Goal: Task Accomplishment & Management: Manage account settings

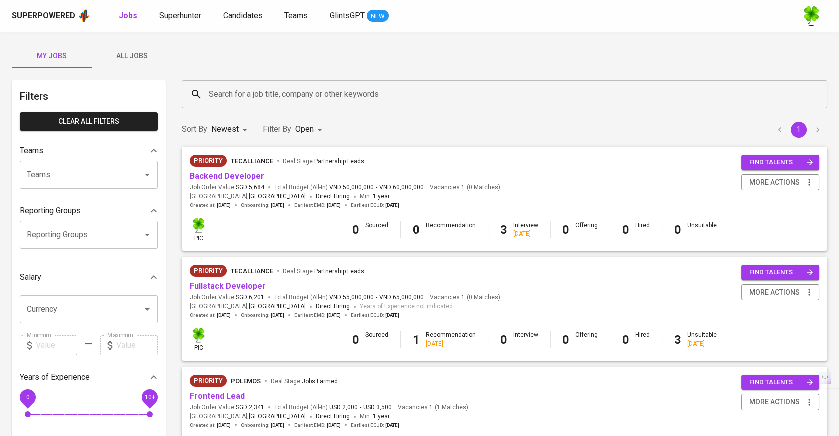
click at [273, 94] on input "Search for a job title, company or other keywords" at bounding box center [506, 94] width 601 height 19
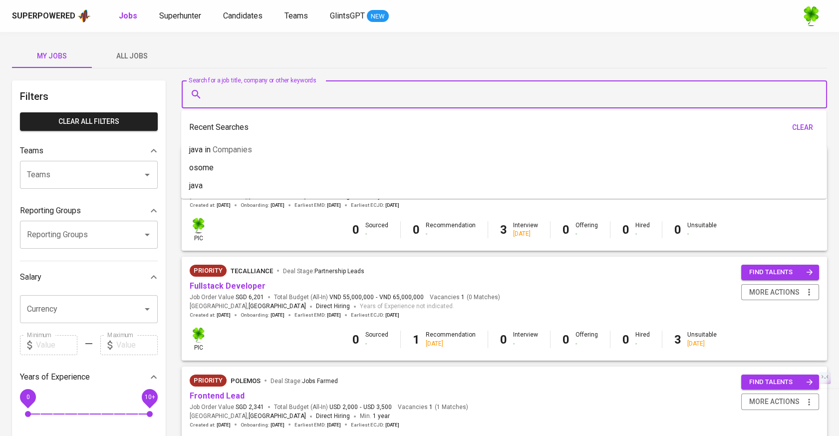
click at [140, 62] on button "All Jobs" at bounding box center [132, 56] width 80 height 24
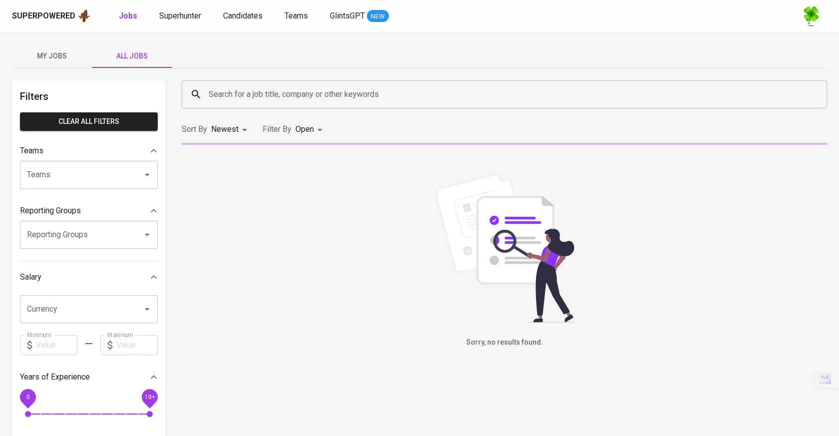
click at [261, 93] on input "Search for a job title, company or other keywords" at bounding box center [506, 94] width 601 height 19
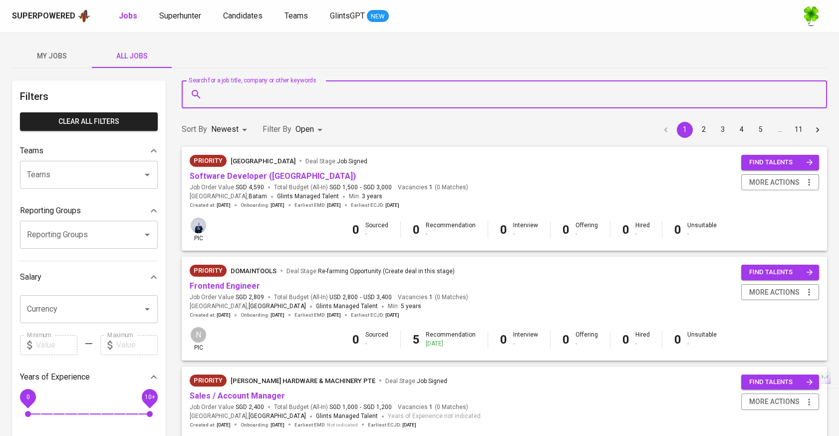
click at [261, 91] on input "Search for a job title, company or other keywords" at bounding box center [506, 94] width 601 height 19
type input "chuan kok"
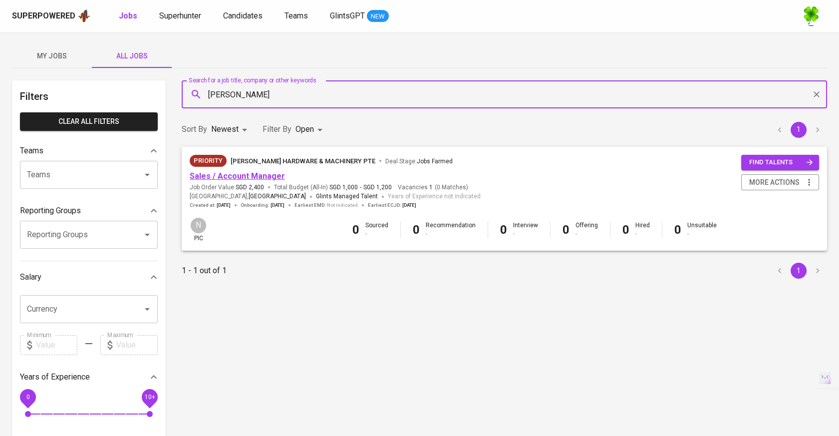
click at [240, 174] on link "Sales / Account Manager" at bounding box center [237, 175] width 95 height 9
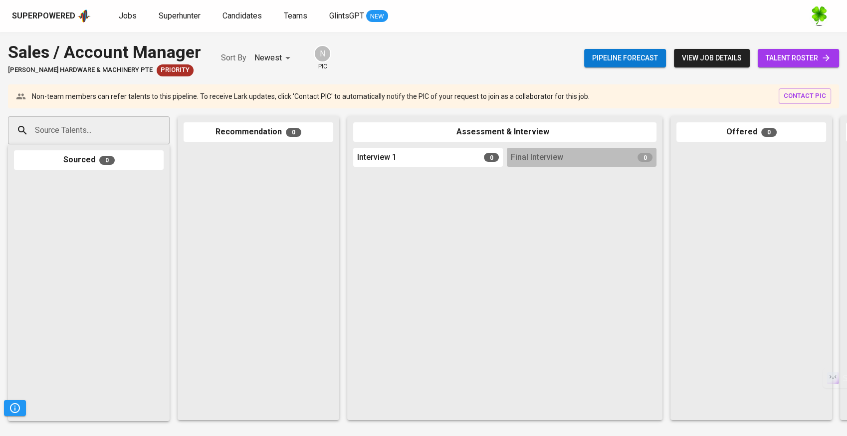
click at [150, 119] on div "Source Talents..." at bounding box center [89, 130] width 162 height 28
paste input " sophianguyen1808@gmail.com"
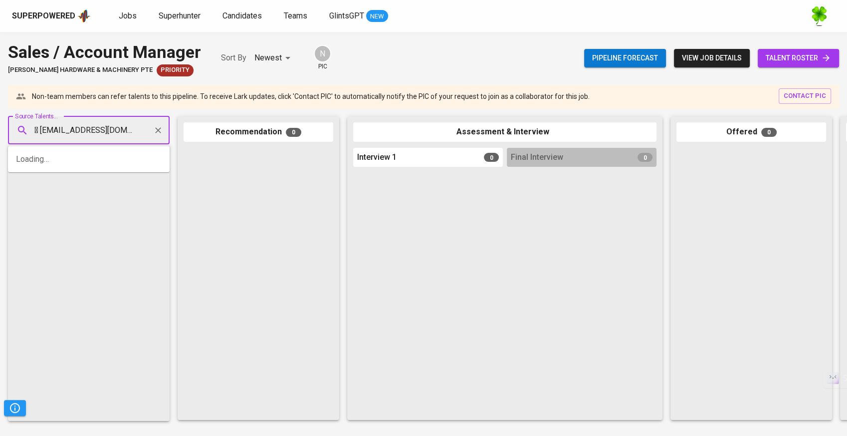
type input "sophianguyen1808@gmail.com"
click at [80, 160] on span "Nguyen Huyen Trang" at bounding box center [96, 158] width 110 height 10
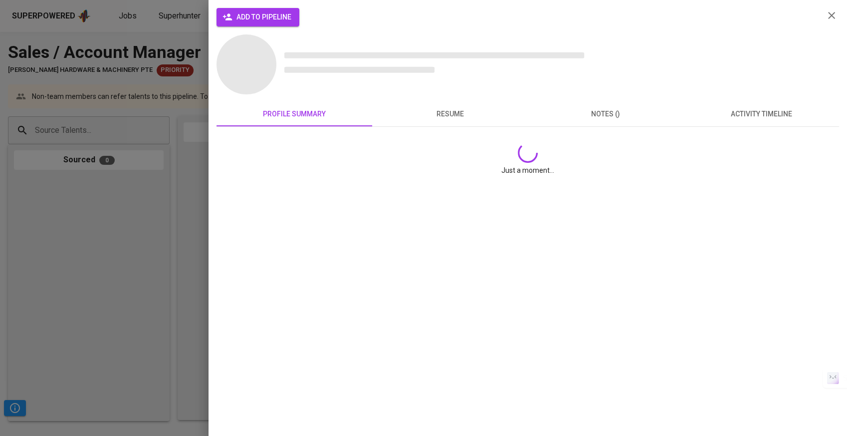
scroll to position [0, 0]
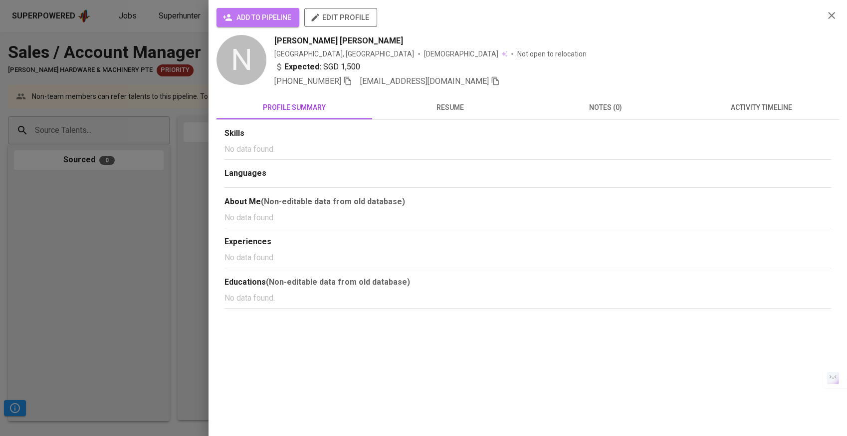
click at [283, 22] on span "add to pipeline" at bounding box center [257, 17] width 67 height 12
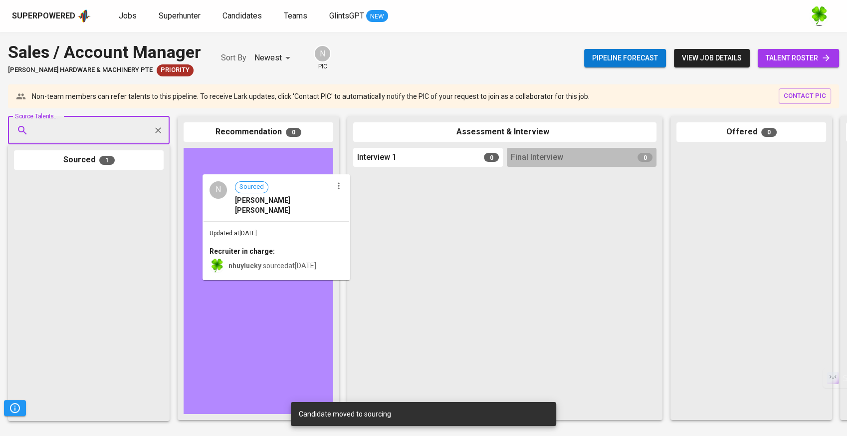
drag, startPoint x: 112, startPoint y: 232, endPoint x: 304, endPoint y: 229, distance: 192.1
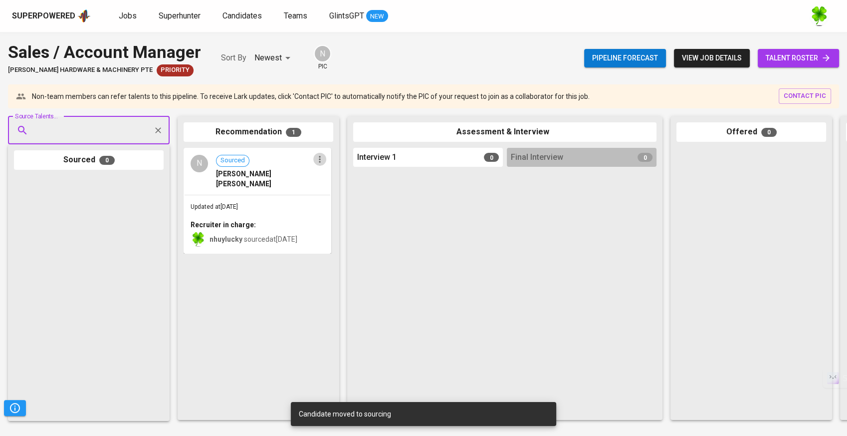
click at [320, 158] on icon "button" at bounding box center [319, 159] width 1 height 6
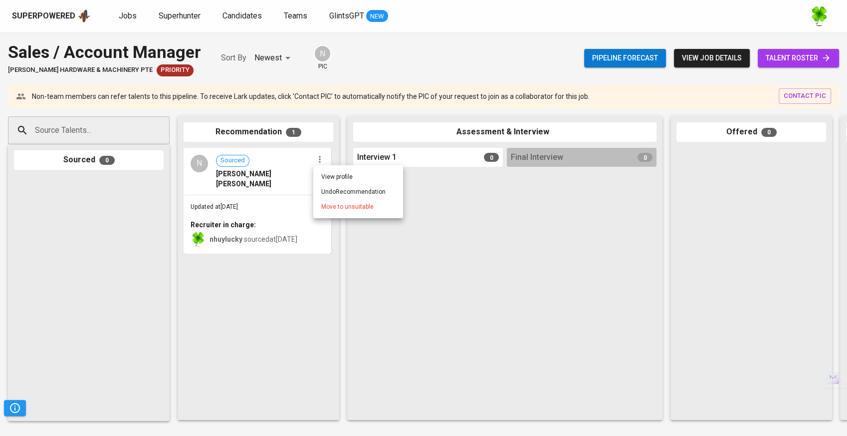
click at [277, 174] on div at bounding box center [423, 218] width 847 height 436
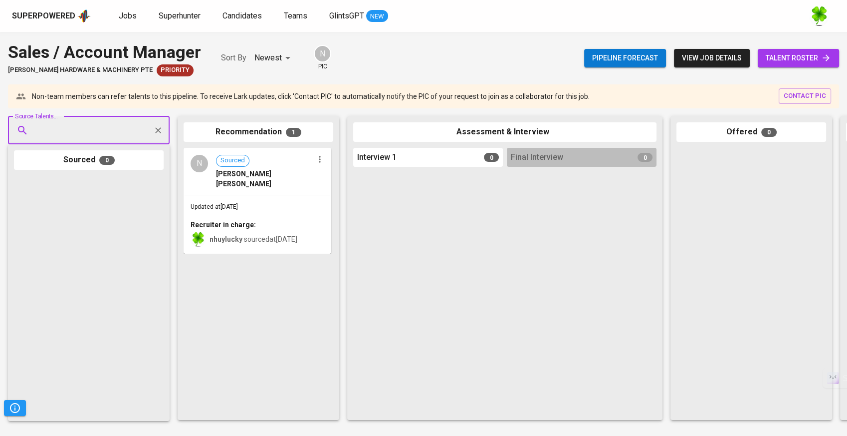
click at [279, 155] on span "Sourced Nguyen Huyen Trang" at bounding box center [264, 172] width 97 height 34
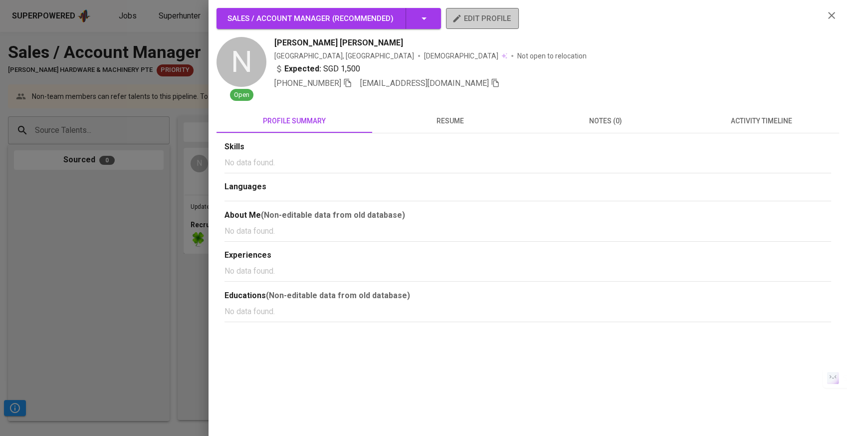
click at [462, 19] on span "edit profile" at bounding box center [482, 18] width 57 height 13
click at [114, 245] on div at bounding box center [423, 218] width 847 height 436
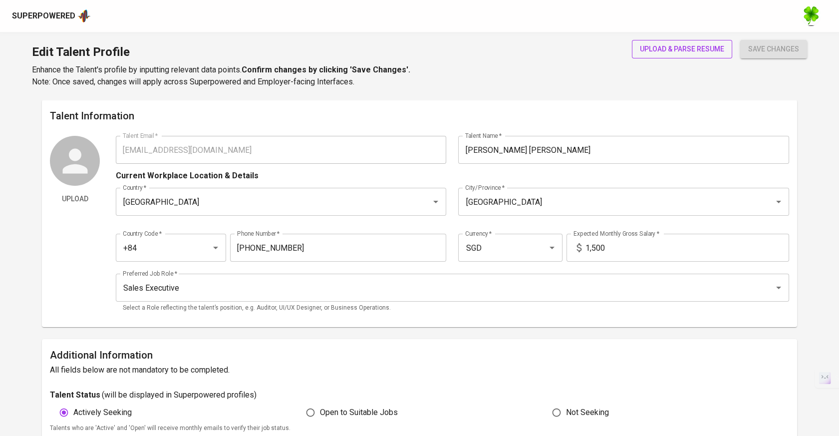
click at [696, 43] on span "upload & parse resume" at bounding box center [682, 49] width 84 height 12
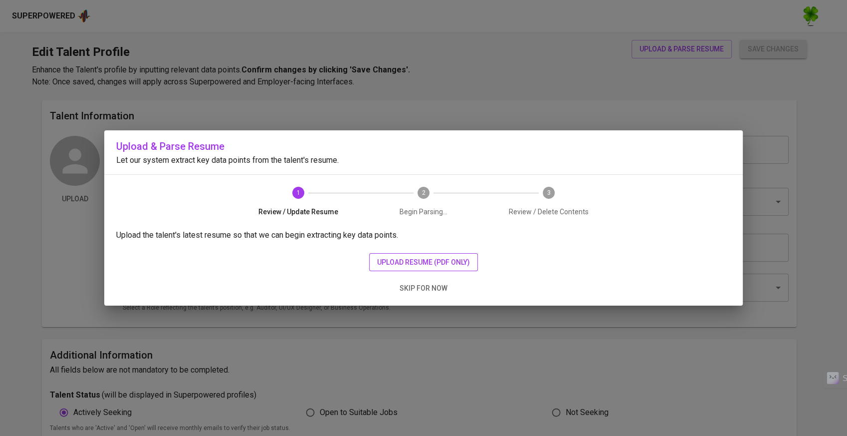
click at [401, 256] on span "upload resume (pdf only)" at bounding box center [423, 262] width 93 height 12
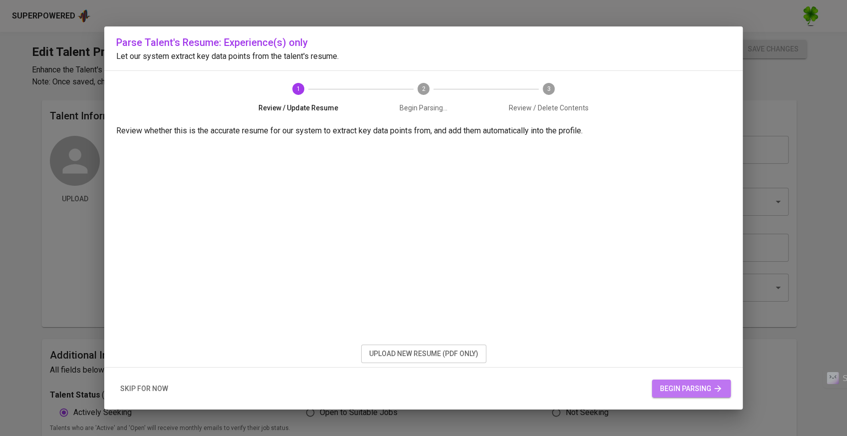
click at [682, 388] on span "begin parsing" at bounding box center [691, 388] width 63 height 12
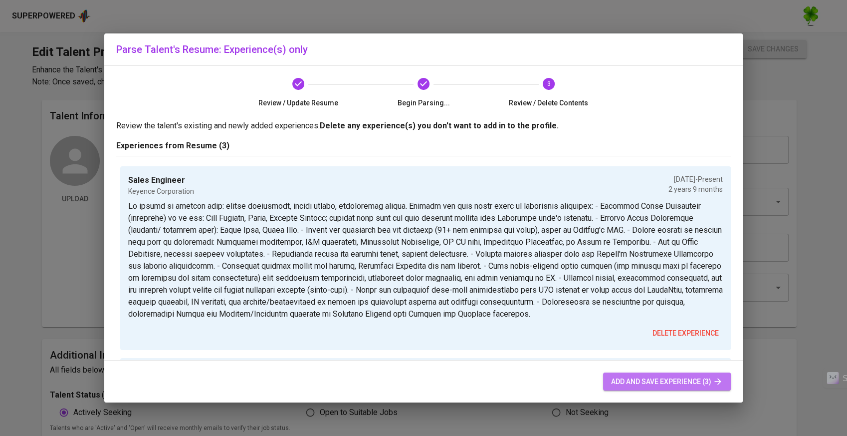
click at [632, 383] on span "add and save experience (3)" at bounding box center [667, 381] width 112 height 12
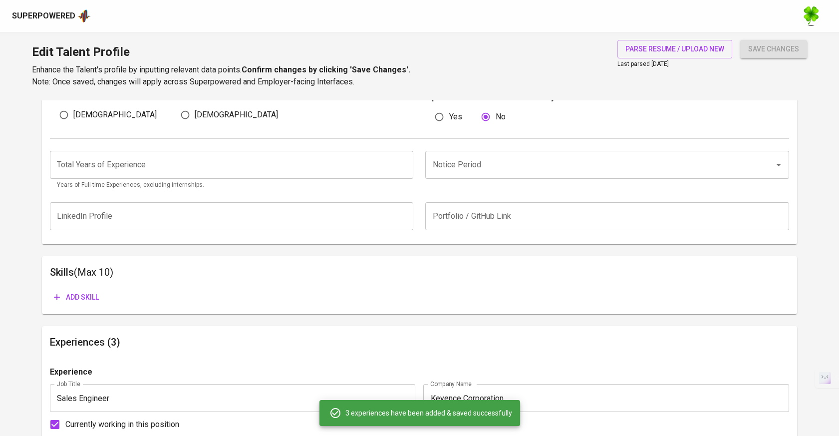
click at [757, 44] on span "save changes" at bounding box center [773, 49] width 51 height 12
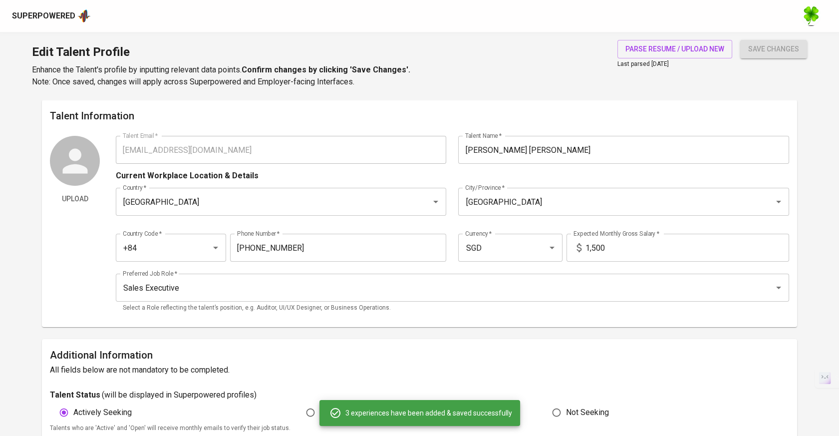
scroll to position [221, 0]
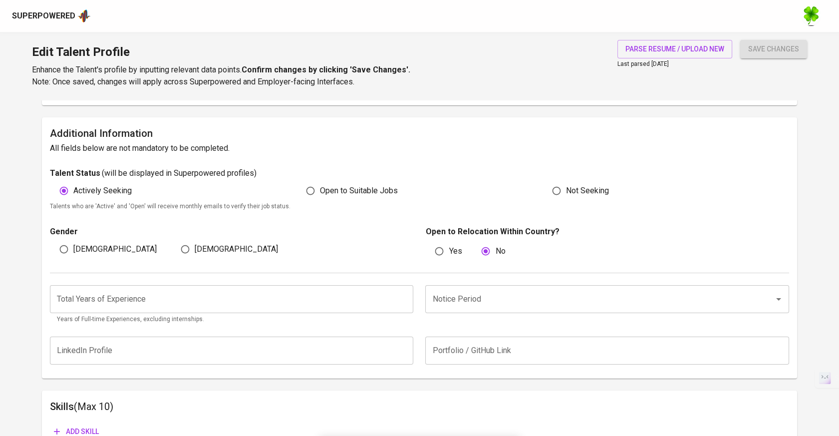
click at [376, 202] on p "Talents who are 'Active' and 'Open' will receive monthly emails to verify their…" at bounding box center [419, 207] width 739 height 10
click at [374, 189] on span "Open to Suitable Jobs" at bounding box center [359, 191] width 78 height 12
click at [320, 189] on input "Open to Suitable Jobs" at bounding box center [310, 190] width 19 height 19
radio input "true"
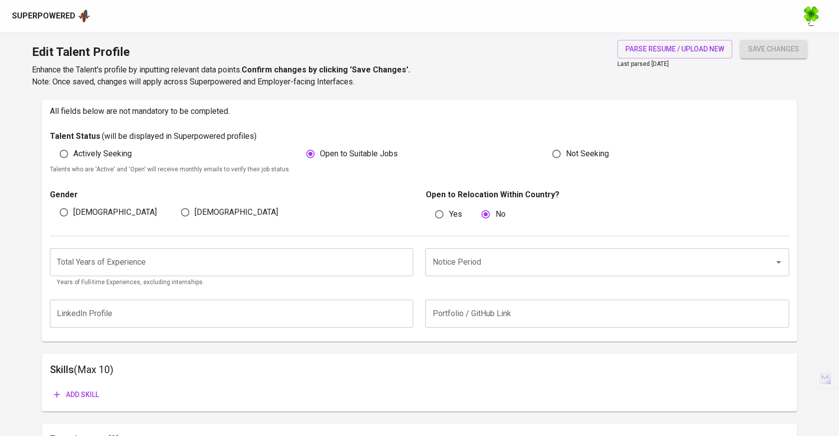
scroll to position [277, 0]
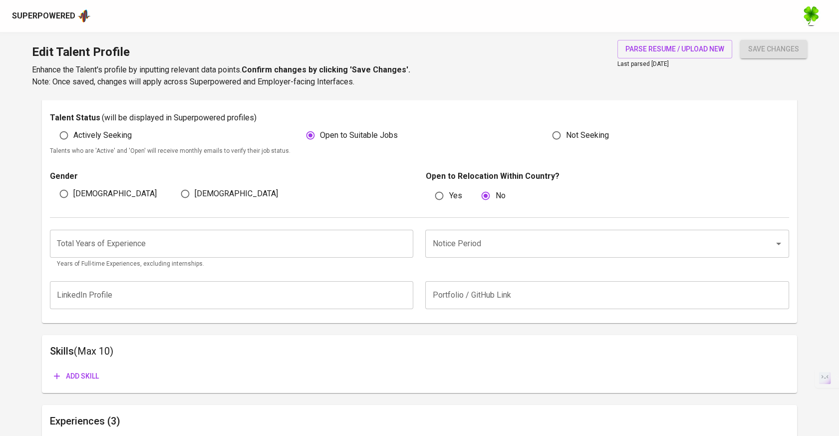
click at [73, 196] on span "Male" at bounding box center [114, 194] width 83 height 12
click at [73, 196] on input "Male" at bounding box center [63, 193] width 19 height 19
radio input "true"
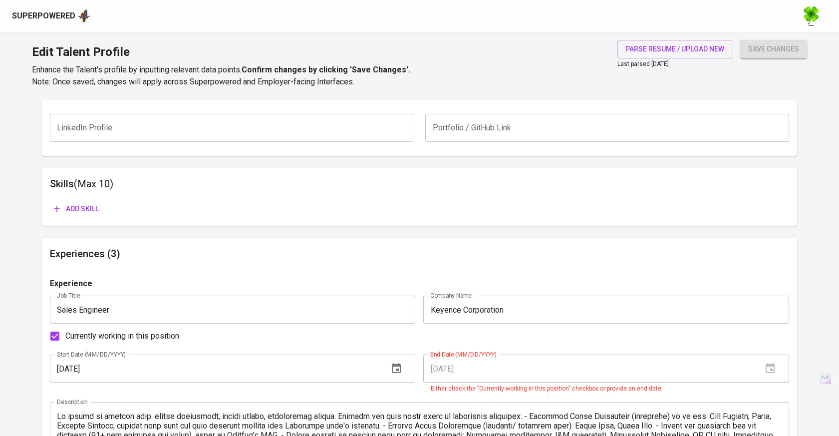
scroll to position [610, 0]
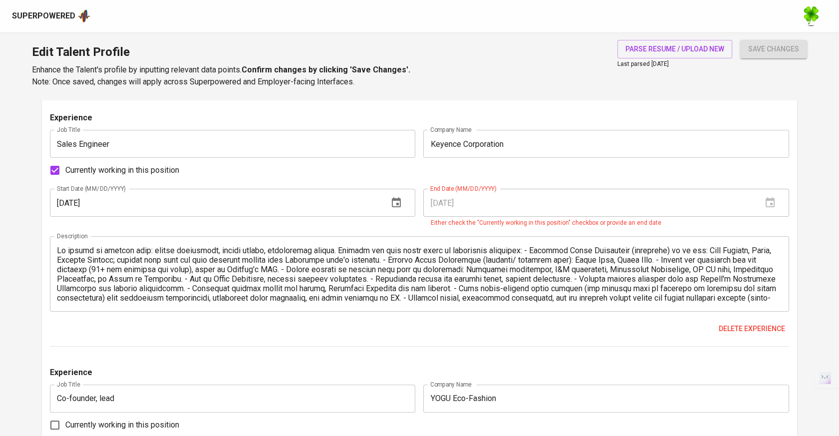
click at [120, 169] on span "Currently working in this position" at bounding box center [122, 170] width 114 height 12
click at [65, 169] on input "Currently working in this position" at bounding box center [54, 170] width 21 height 21
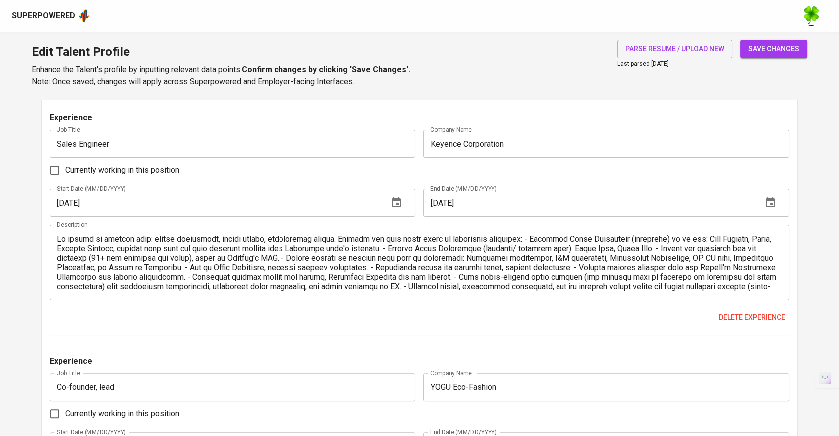
click at [119, 169] on span "Currently working in this position" at bounding box center [122, 170] width 114 height 12
click at [65, 169] on input "Currently working in this position" at bounding box center [54, 170] width 21 height 21
checkbox input "true"
click at [137, 170] on span "Currently working in this position" at bounding box center [122, 170] width 114 height 12
click at [65, 170] on input "Currently working in this position" at bounding box center [54, 170] width 21 height 21
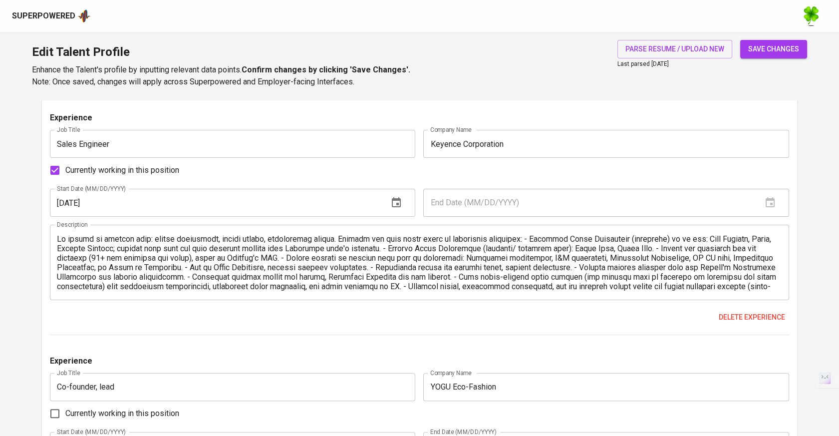
checkbox input "false"
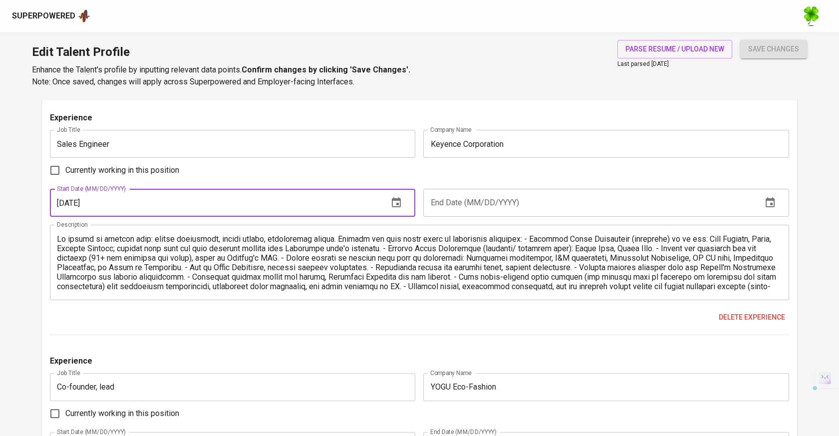
drag, startPoint x: 103, startPoint y: 203, endPoint x: 59, endPoint y: 202, distance: 43.9
click at [59, 202] on input "12/01/2022" at bounding box center [215, 203] width 330 height 28
click at [118, 204] on input "12/01/2022" at bounding box center [215, 203] width 330 height 28
drag, startPoint x: 143, startPoint y: 203, endPoint x: 53, endPoint y: 207, distance: 89.4
click at [53, 207] on input "12/01/2022" at bounding box center [215, 203] width 330 height 28
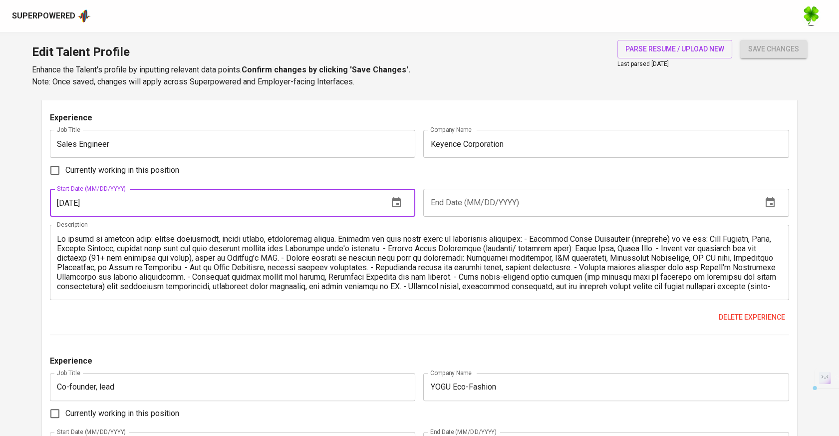
click at [587, 201] on input "text" at bounding box center [588, 203] width 330 height 28
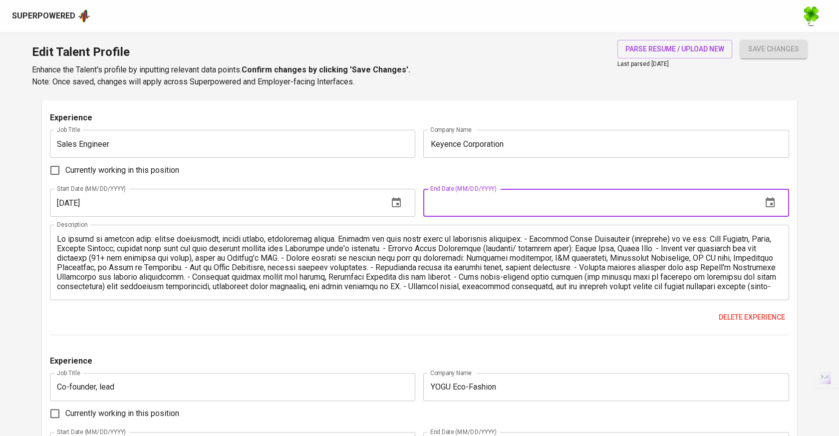
paste input "12/01/2022"
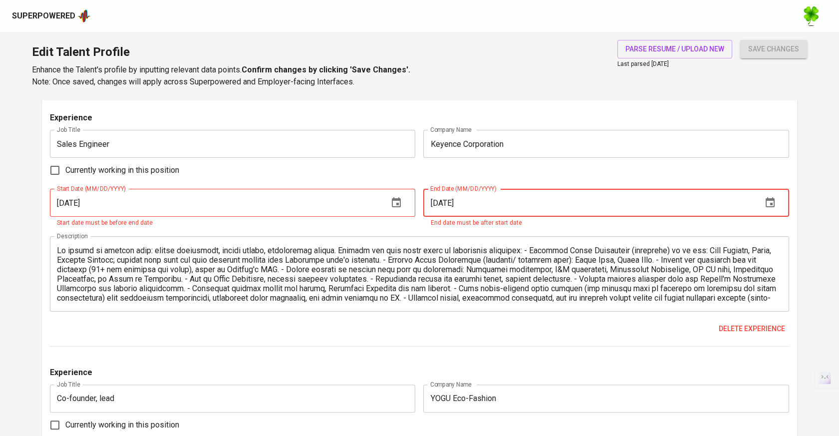
click at [450, 201] on input "12/01/2022" at bounding box center [588, 203] width 330 height 28
drag, startPoint x: 439, startPoint y: 202, endPoint x: 431, endPoint y: 200, distance: 8.2
click at [431, 200] on input "12/01/2022" at bounding box center [588, 203] width 330 height 28
click at [480, 199] on input "08/01/2022" at bounding box center [588, 203] width 330 height 28
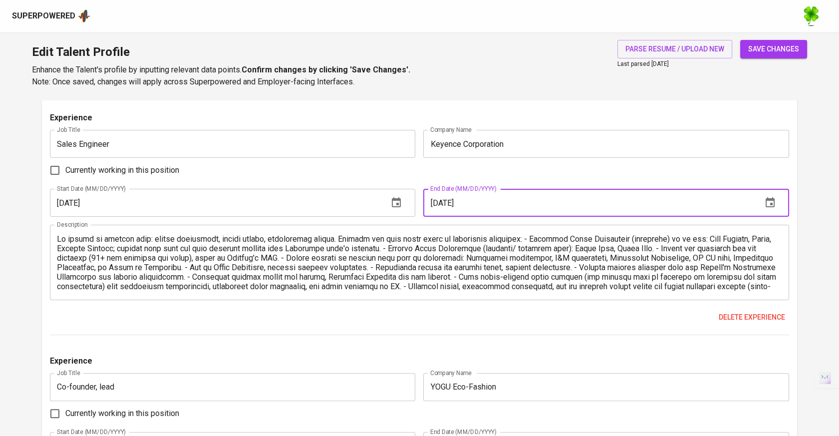
type input "08/01/2024"
click at [784, 49] on span "save changes" at bounding box center [773, 49] width 51 height 12
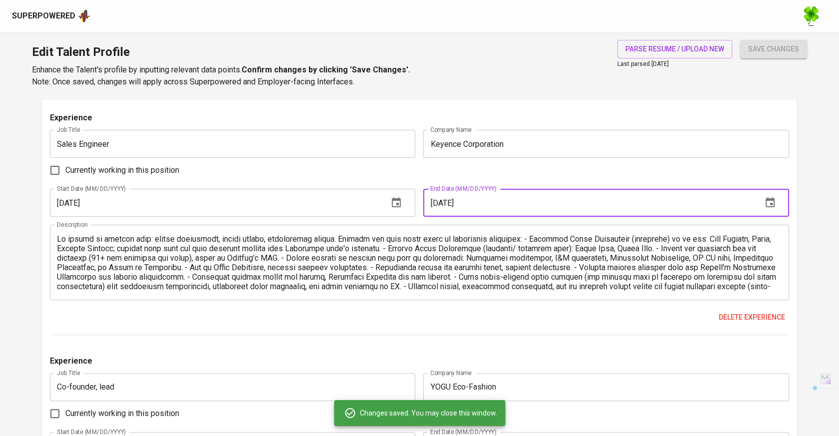
drag, startPoint x: 439, startPoint y: 203, endPoint x: 428, endPoint y: 201, distance: 11.1
click at [428, 201] on input "08/01/2024" at bounding box center [588, 203] width 330 height 28
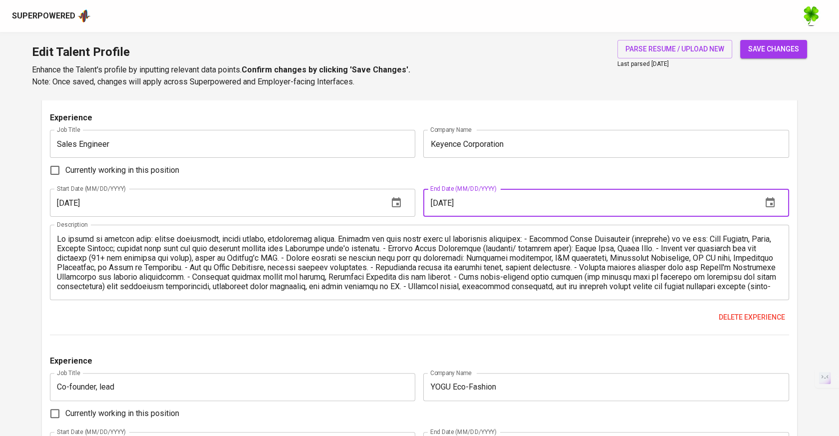
click at [476, 203] on input "12/01/2024" at bounding box center [588, 203] width 330 height 28
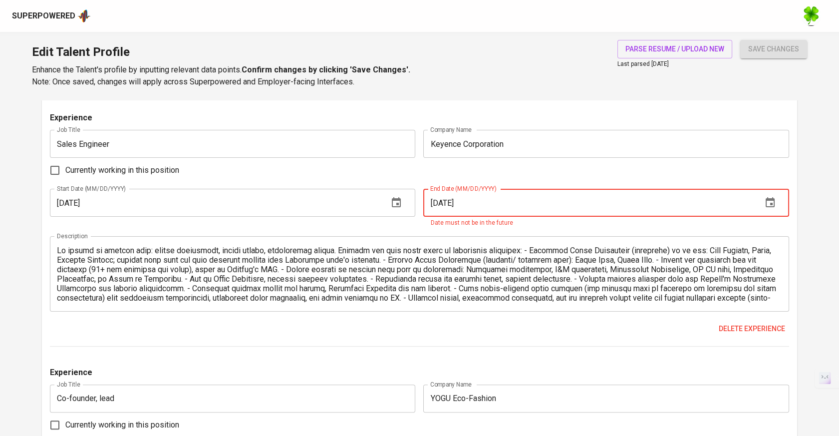
click at [580, 196] on input "12/01/2025" at bounding box center [588, 203] width 330 height 28
drag, startPoint x: 440, startPoint y: 204, endPoint x: 421, endPoint y: 203, distance: 18.5
click at [421, 203] on div "End Date (MM/DD/YYYY) 12/01/2025 End Date (MM/DD/YYYY) Date must not be in the …" at bounding box center [603, 208] width 369 height 39
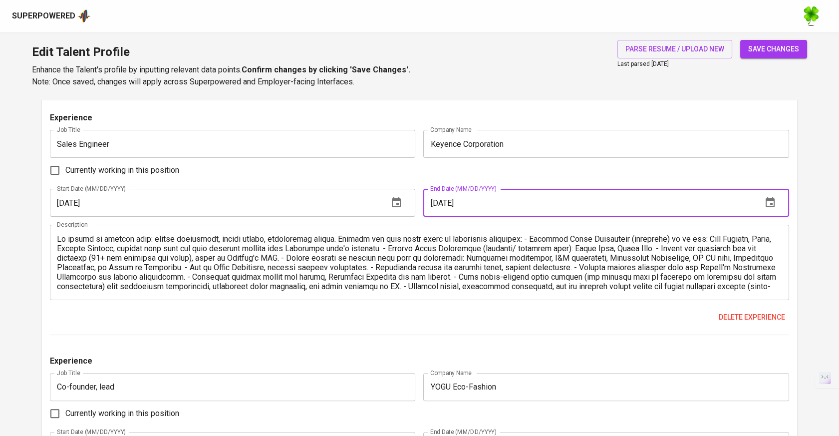
type input "01/01/2025"
click at [772, 44] on span "save changes" at bounding box center [773, 49] width 51 height 12
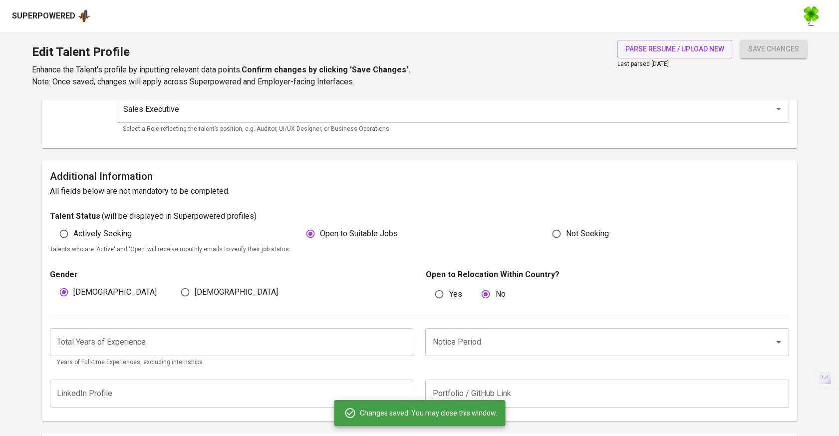
scroll to position [0, 0]
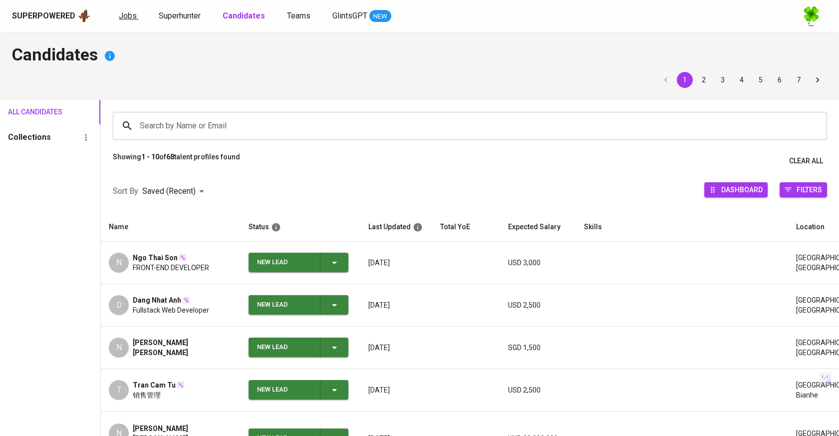
click at [123, 12] on span "Jobs" at bounding box center [128, 15] width 18 height 9
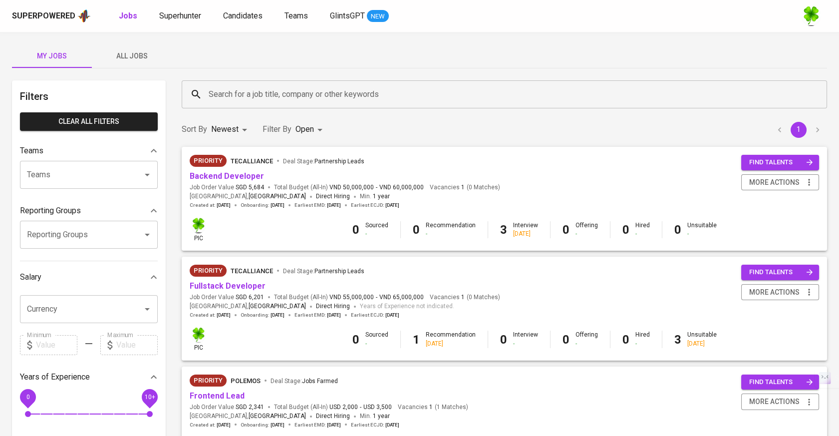
scroll to position [55, 0]
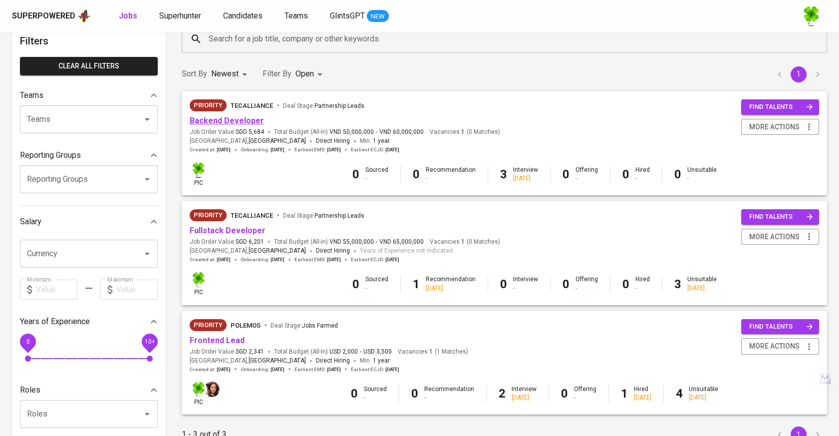
click at [246, 123] on link "Backend Developer" at bounding box center [227, 120] width 74 height 9
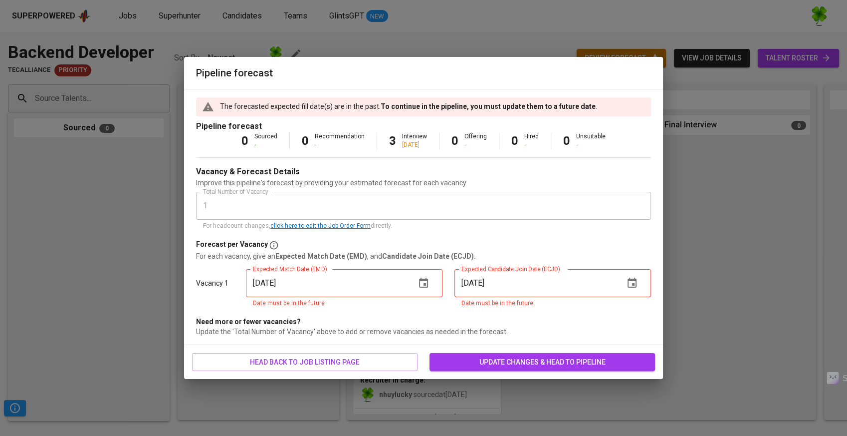
click at [144, 250] on div "Pipeline forecast The forecasted expected fill date(s) are in the past. To cont…" at bounding box center [423, 218] width 847 height 436
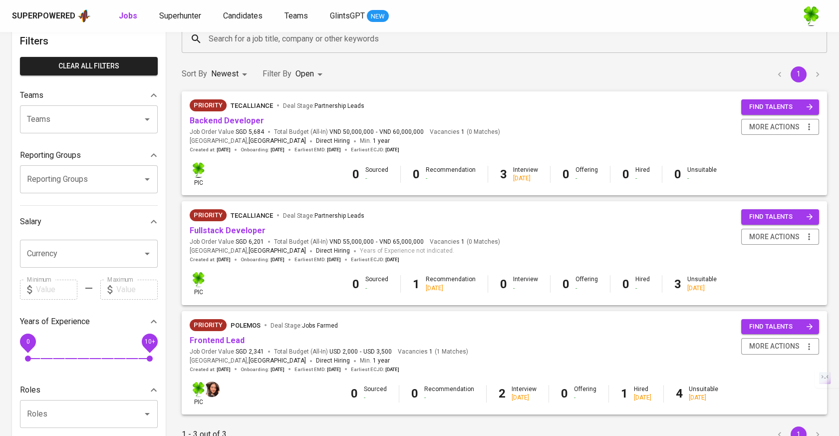
scroll to position [111, 0]
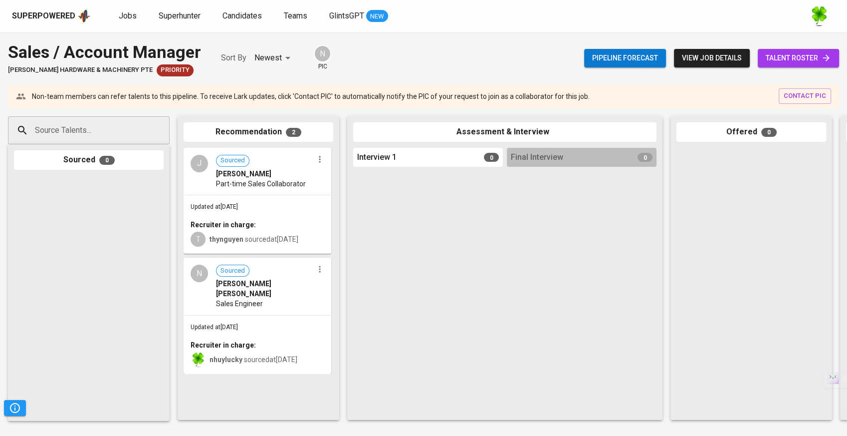
click at [77, 14] on img at bounding box center [83, 15] width 13 height 15
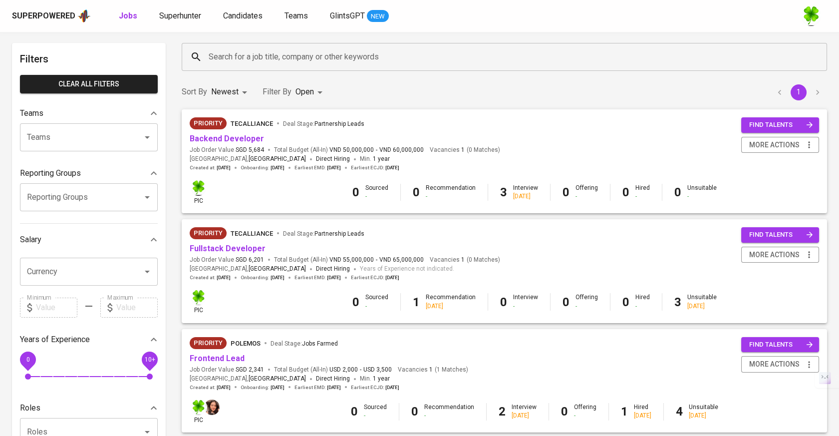
scroll to position [55, 0]
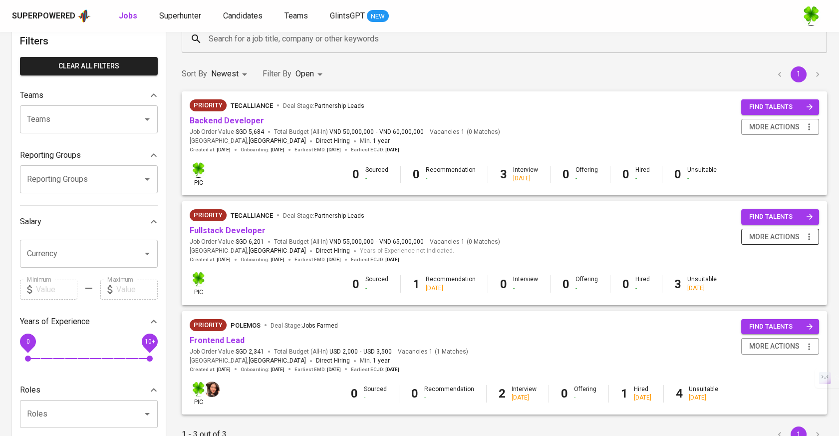
click at [808, 237] on icon "button" at bounding box center [809, 236] width 10 height 10
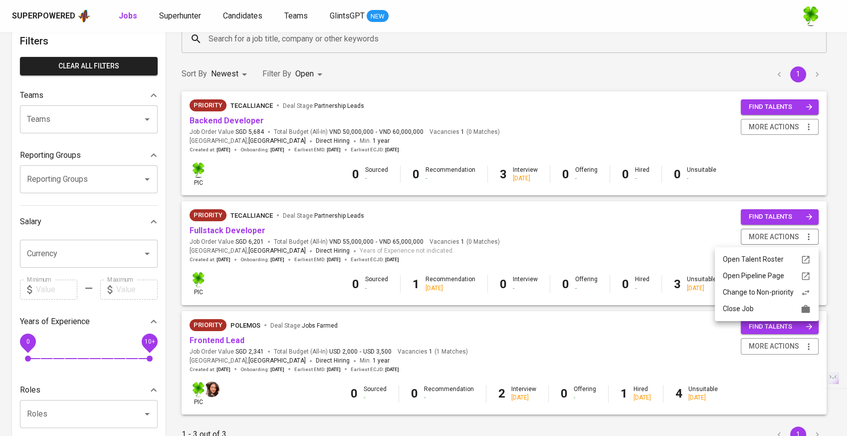
click at [768, 317] on ul "Open Talent Roster Open Pipeline Page Change to Non-priority Close Job" at bounding box center [767, 284] width 104 height 74
click at [768, 313] on div "Close Job" at bounding box center [767, 308] width 88 height 10
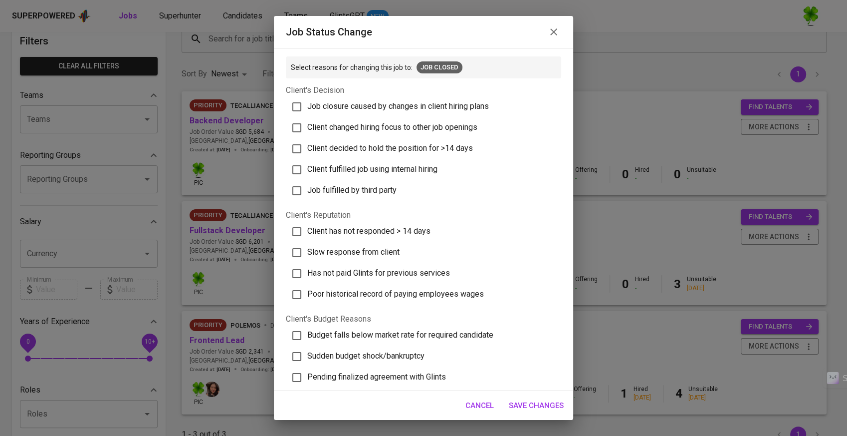
click at [388, 166] on span "Client fulfilled job using internal hiring" at bounding box center [372, 168] width 130 height 9
click at [307, 166] on input "Client fulfilled job using internal hiring" at bounding box center [296, 169] width 21 height 21
checkbox input "true"
click at [539, 408] on span "Save Changes" at bounding box center [536, 405] width 55 height 13
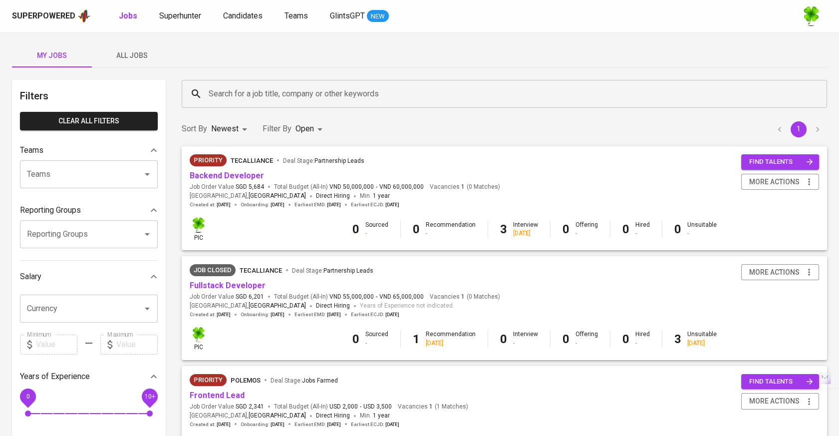
scroll to position [0, 0]
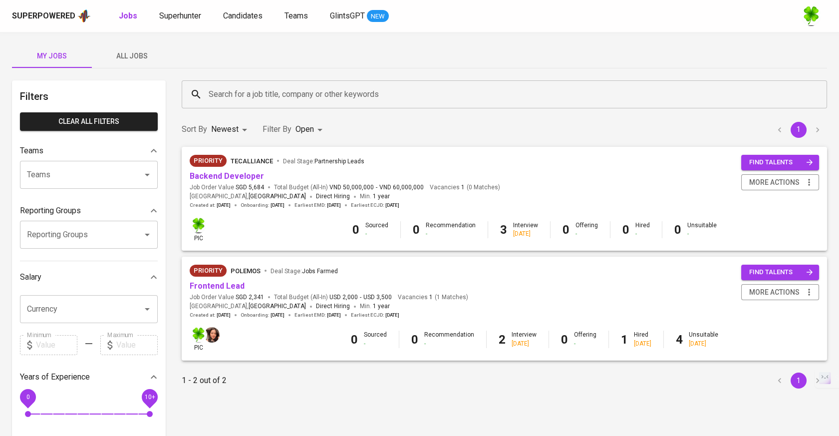
click at [127, 52] on span "All Jobs" at bounding box center [132, 56] width 68 height 12
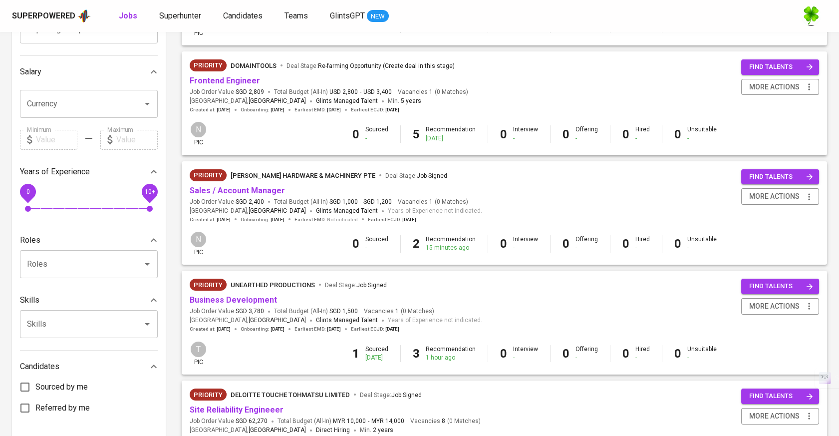
scroll to position [221, 0]
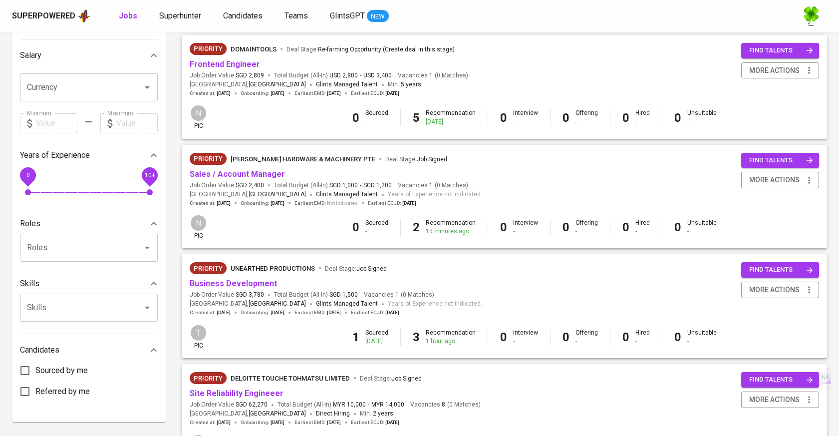
click at [247, 287] on link "Business Development" at bounding box center [233, 282] width 87 height 9
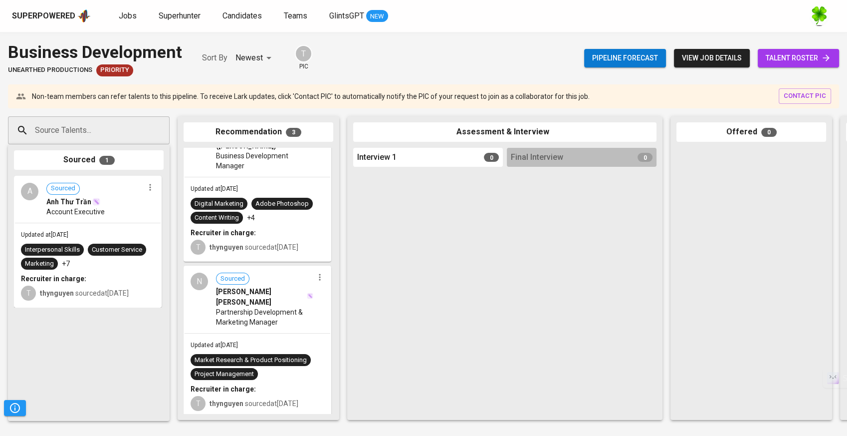
scroll to position [124, 0]
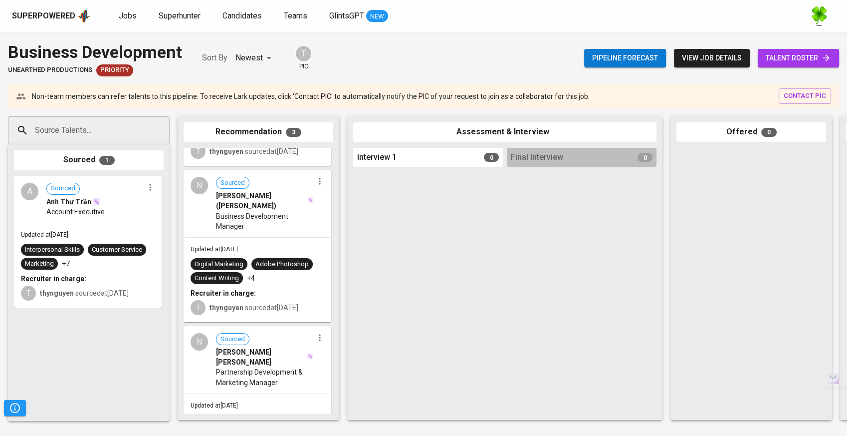
click at [296, 223] on div "N Sourced [PERSON_NAME] ([PERSON_NAME]) Business Development Manager" at bounding box center [258, 204] width 146 height 66
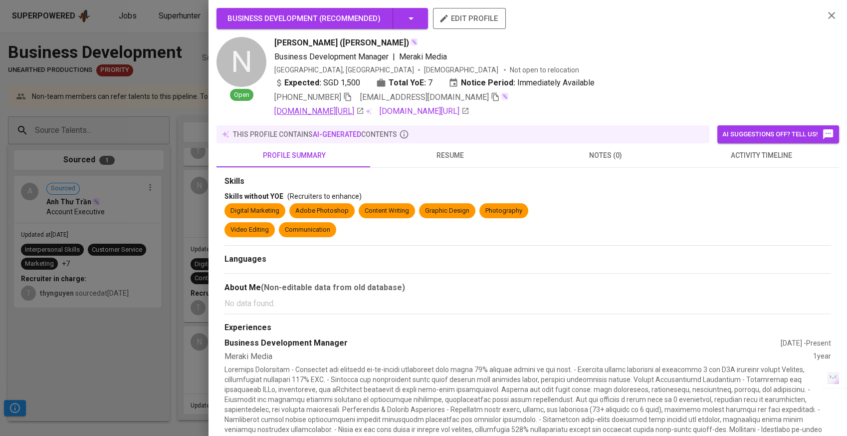
click at [341, 114] on link "[DOMAIN_NAME][URL]" at bounding box center [319, 111] width 90 height 12
click at [140, 257] on div at bounding box center [423, 218] width 847 height 436
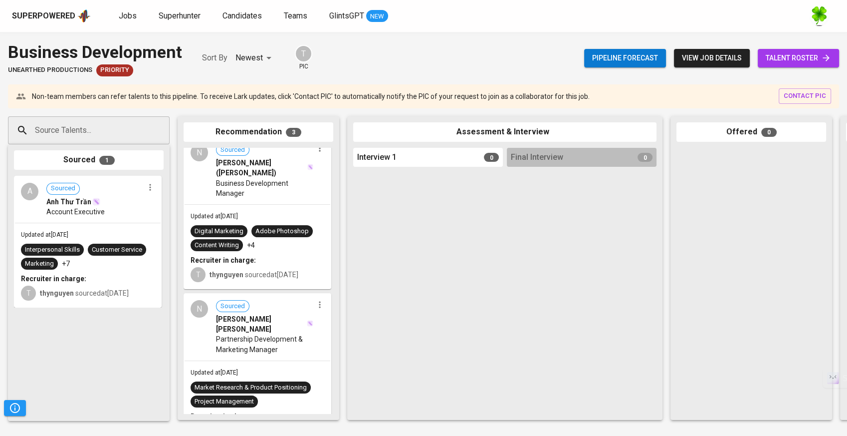
scroll to position [179, 0]
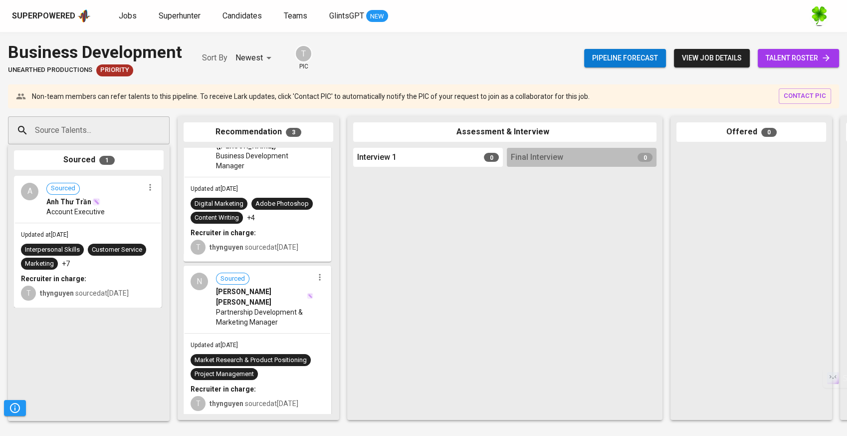
click at [279, 307] on span "Partnership Development & Marketing Manager" at bounding box center [264, 317] width 97 height 20
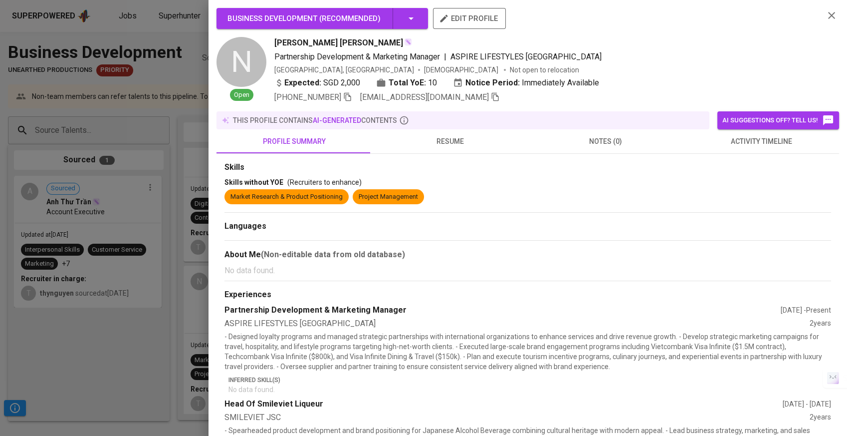
click at [441, 138] on span "resume" at bounding box center [450, 141] width 144 height 12
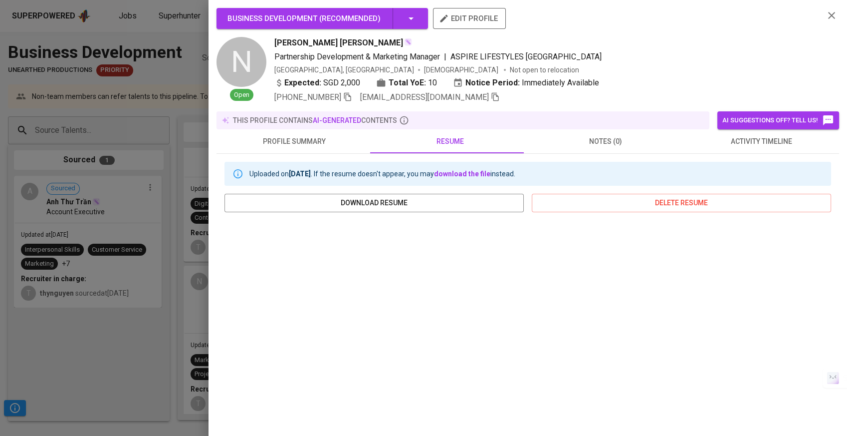
click at [78, 302] on div at bounding box center [423, 218] width 847 height 436
